Goal: Find contact information: Find contact information

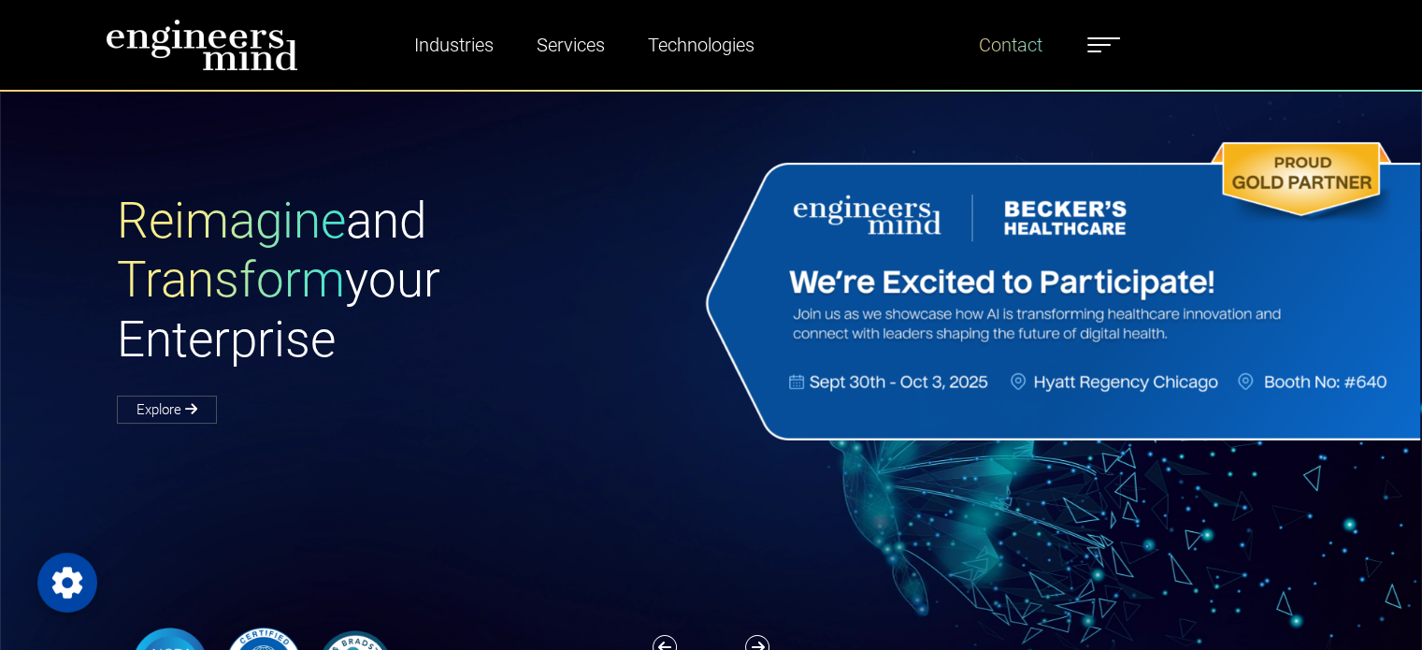
click at [1013, 46] on link "Contact" at bounding box center [1010, 44] width 79 height 43
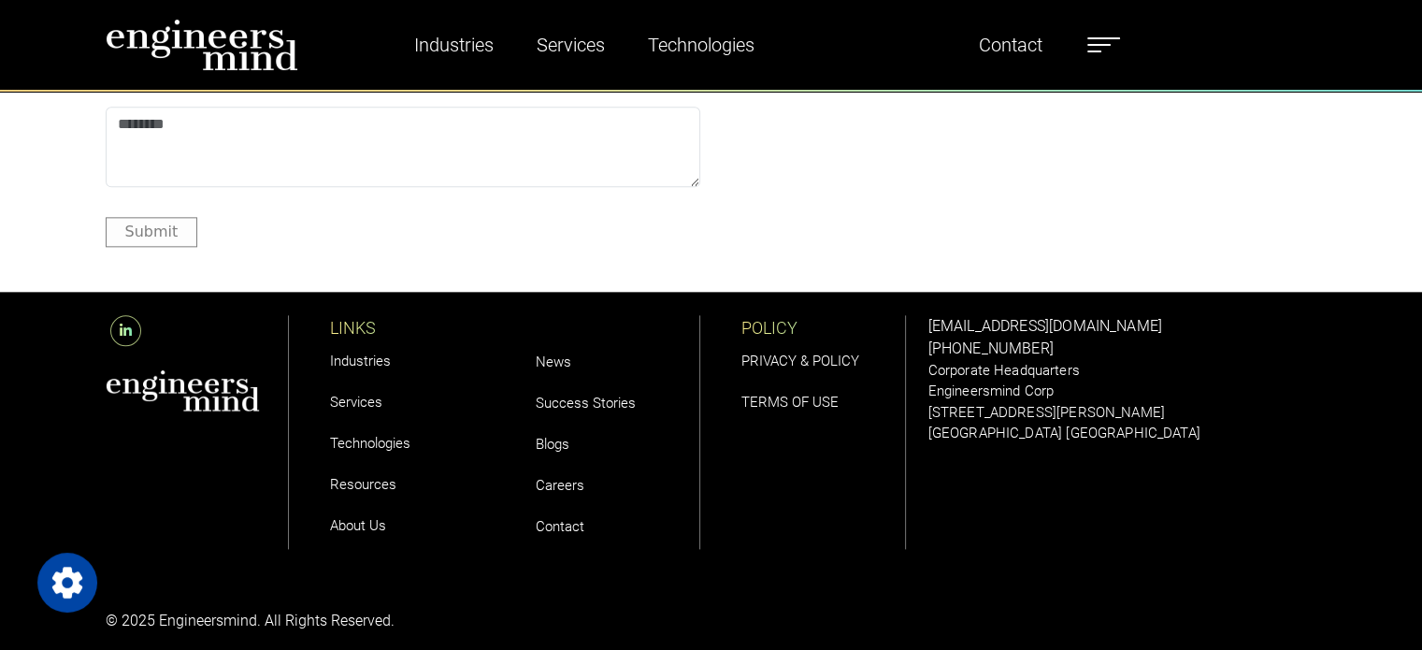
scroll to position [2287, 0]
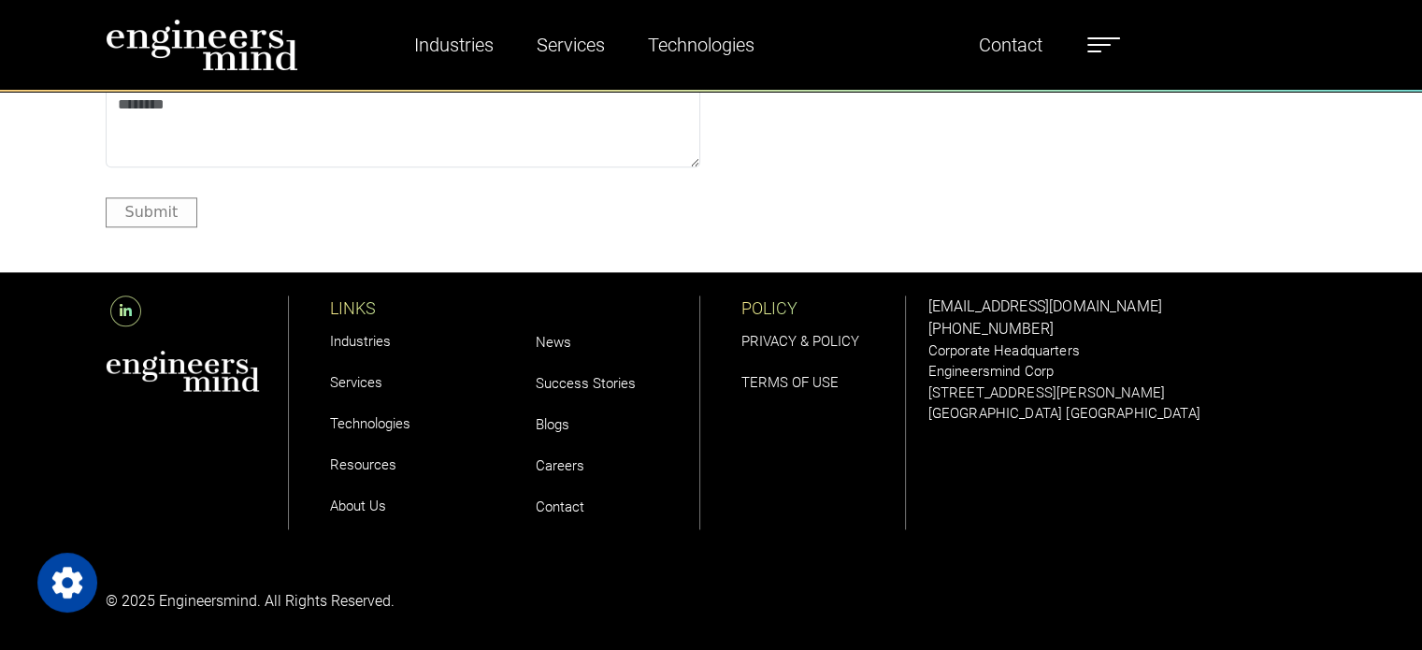
drag, startPoint x: 1432, startPoint y: 104, endPoint x: 1435, endPoint y: 678, distance: 573.9
drag, startPoint x: 1147, startPoint y: 298, endPoint x: 927, endPoint y: 304, distance: 219.7
click at [928, 304] on p "[EMAIL_ADDRESS][DOMAIN_NAME]" at bounding box center [1122, 306] width 389 height 22
copy link "[EMAIL_ADDRESS][DOMAIN_NAME]"
